Goal: Navigation & Orientation: Find specific page/section

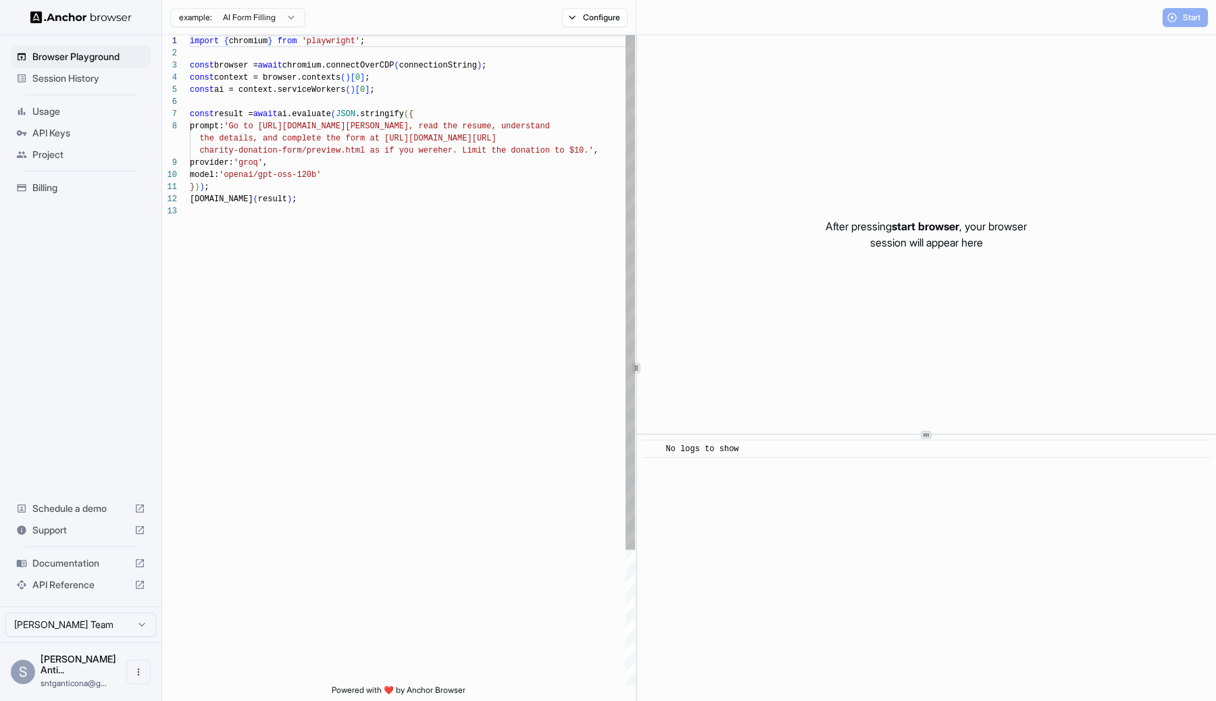
scroll to position [97, 0]
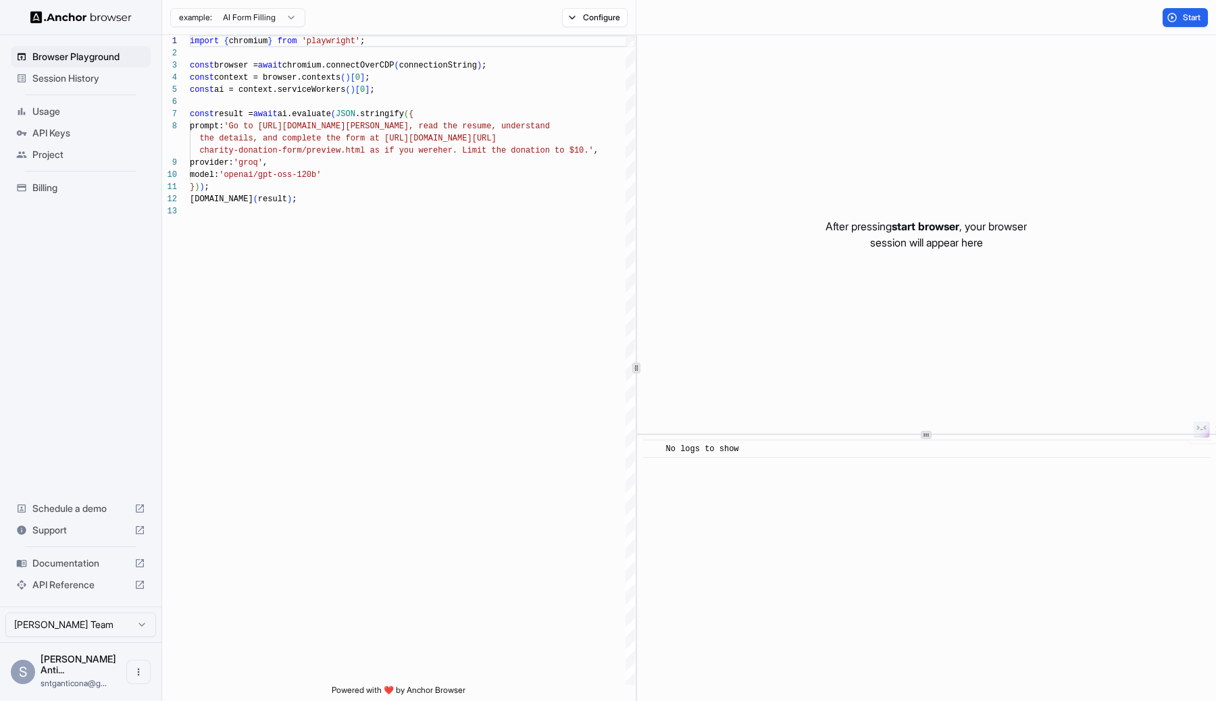
click at [900, 254] on div "After pressing start browser , your browser session will appear here" at bounding box center [926, 234] width 579 height 398
click at [42, 131] on span "API Keys" at bounding box center [88, 133] width 113 height 14
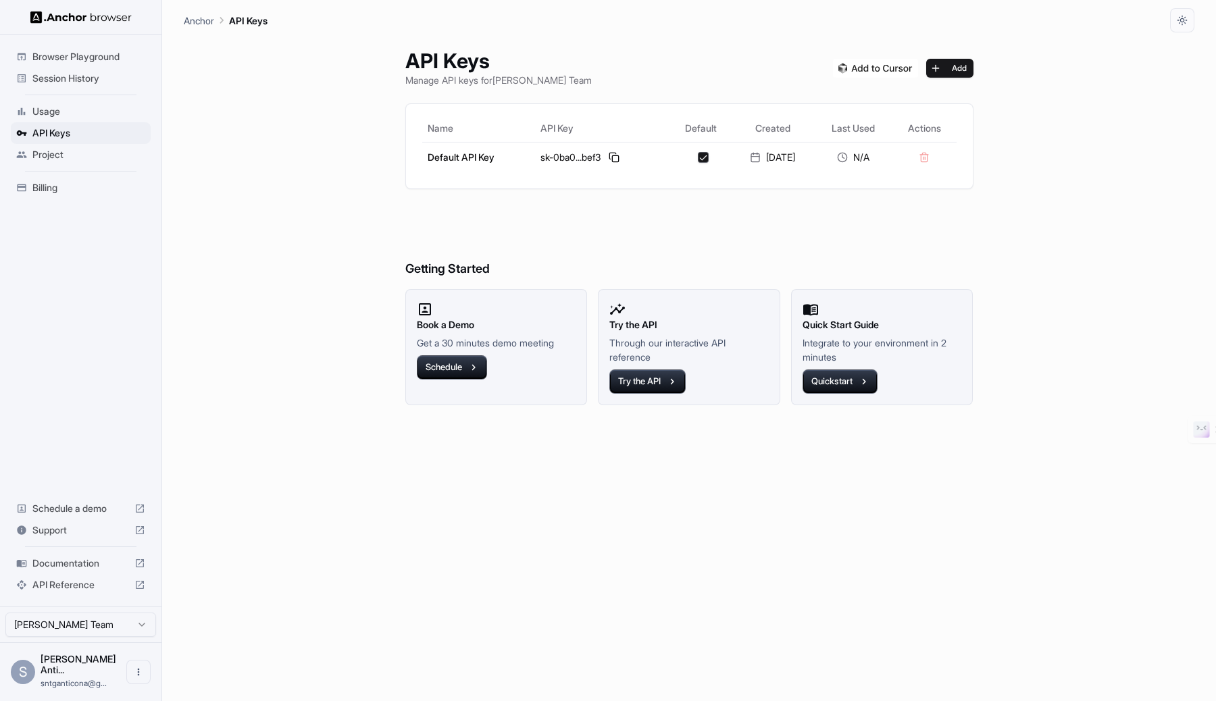
click at [58, 182] on span "Billing" at bounding box center [88, 188] width 113 height 14
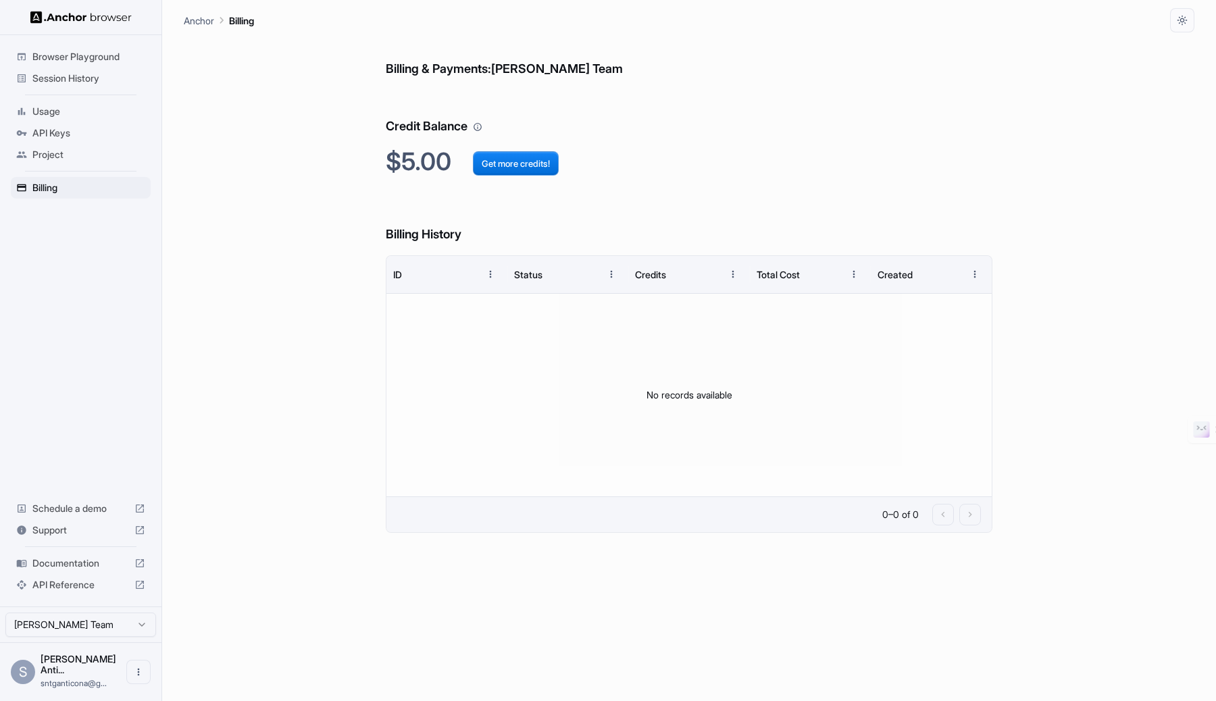
click at [67, 158] on span "Project" at bounding box center [88, 155] width 113 height 14
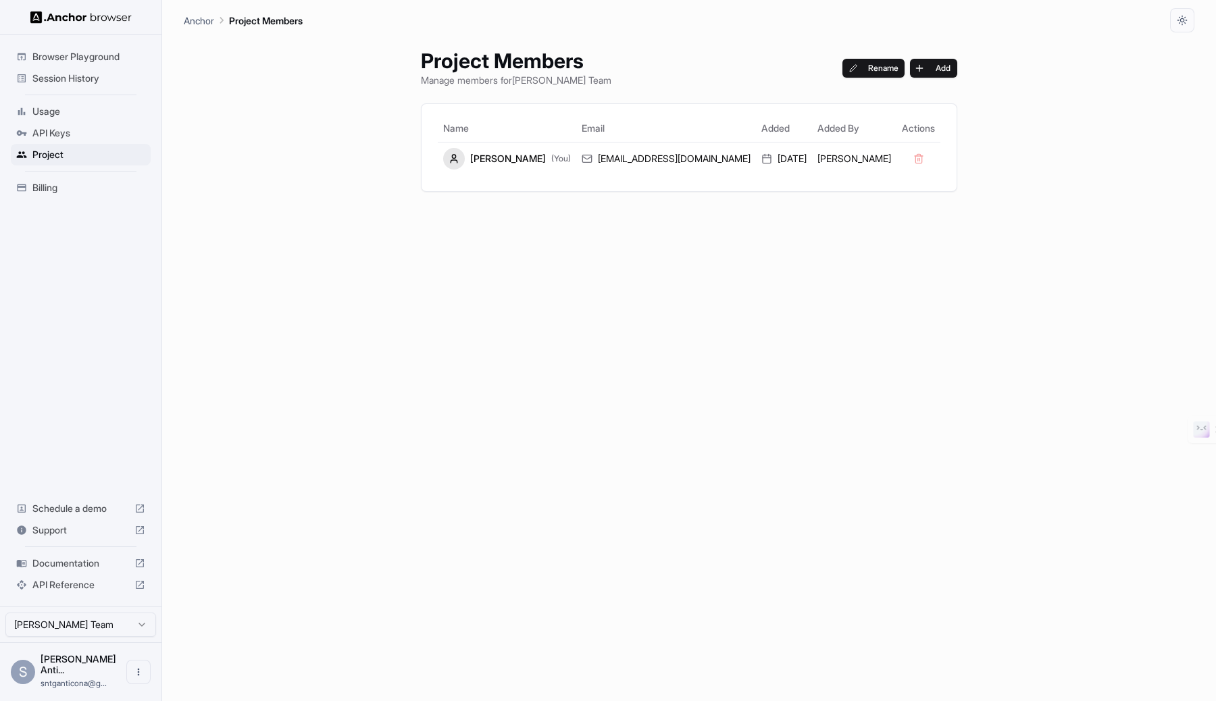
click at [76, 135] on span "API Keys" at bounding box center [88, 133] width 113 height 14
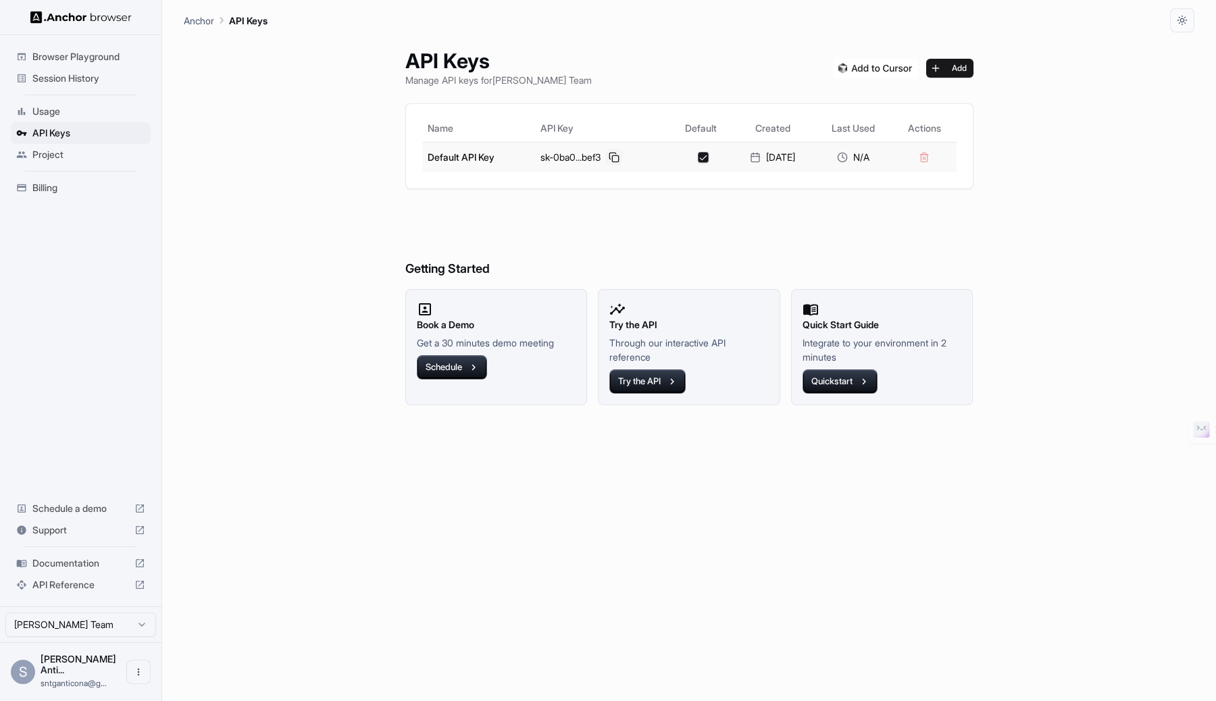
click at [612, 153] on button at bounding box center [614, 157] width 16 height 16
click at [611, 156] on button at bounding box center [614, 157] width 16 height 16
click at [56, 117] on span "Usage" at bounding box center [88, 112] width 113 height 14
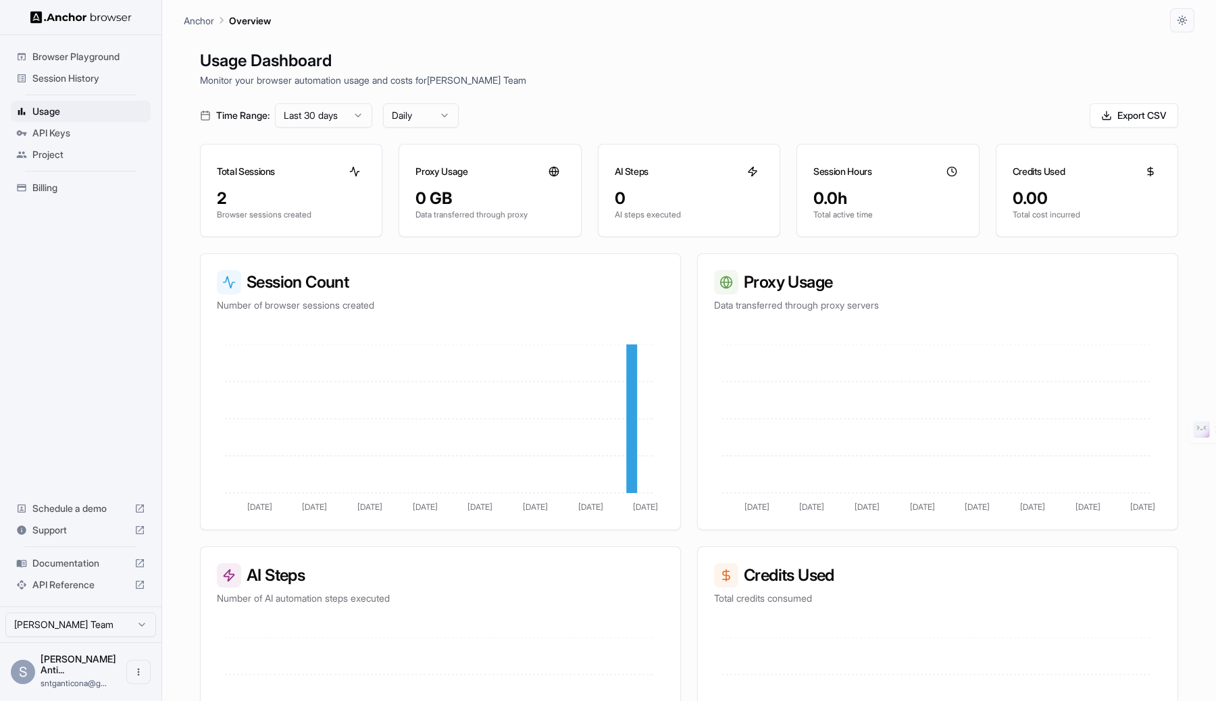
click at [33, 186] on span "Billing" at bounding box center [88, 188] width 113 height 14
